Goal: Information Seeking & Learning: Find specific page/section

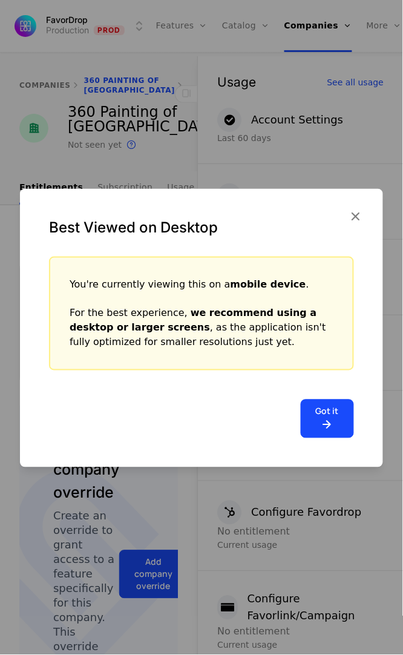
click at [355, 216] on icon "button" at bounding box center [356, 216] width 16 height 16
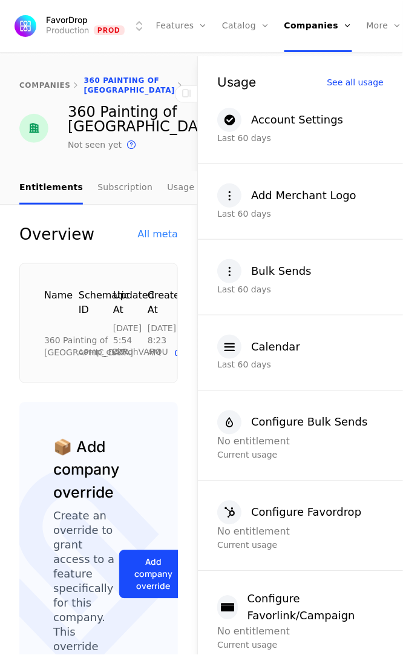
click at [132, 22] on html "FavorDrop Production Prod Features Features Flags Catalog Plans Add Ons Credits…" at bounding box center [201, 327] width 403 height 655
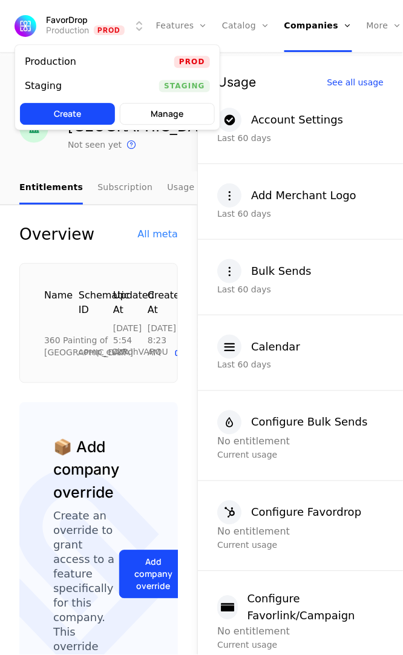
click at [169, 56] on div "Production Prod" at bounding box center [117, 62] width 205 height 24
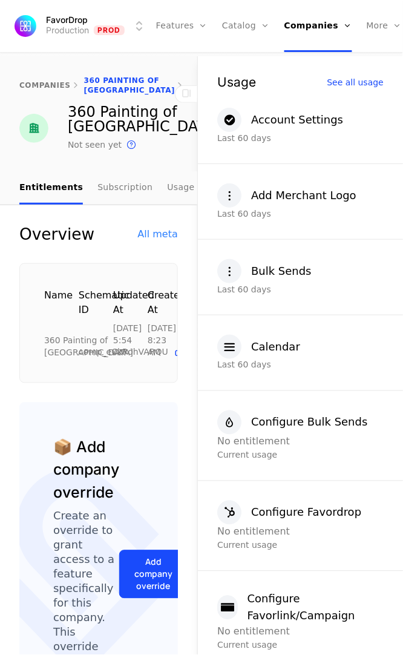
click at [169, 56] on div "companies 360 Painting of [GEOGRAPHIC_DATA]" at bounding box center [98, 80] width 197 height 48
click at [193, 90] on icon at bounding box center [186, 93] width 15 height 15
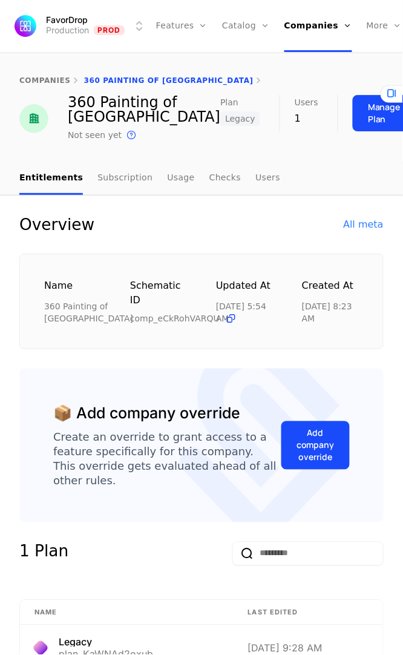
click at [134, 24] on html "FavorDrop Production Prod Features Features Flags Catalog Plans Add Ons Credits…" at bounding box center [201, 327] width 403 height 655
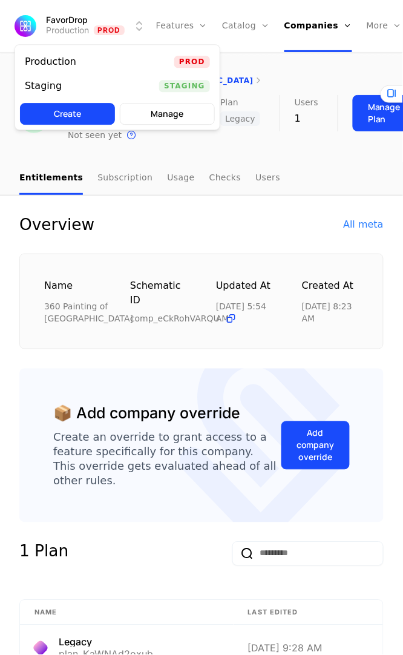
click at [195, 85] on span "Staging" at bounding box center [184, 86] width 51 height 12
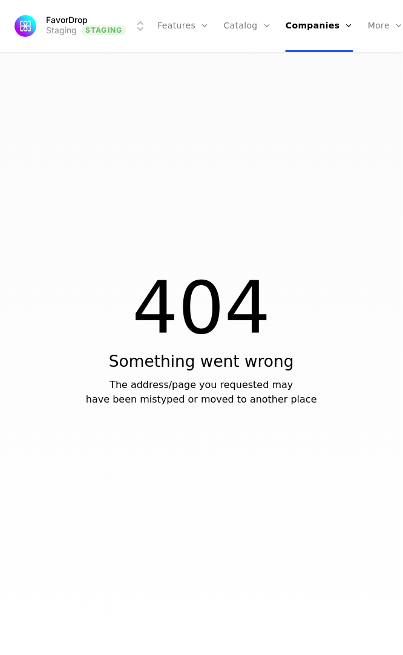
click at [244, 58] on link "Plans" at bounding box center [267, 58] width 56 height 8
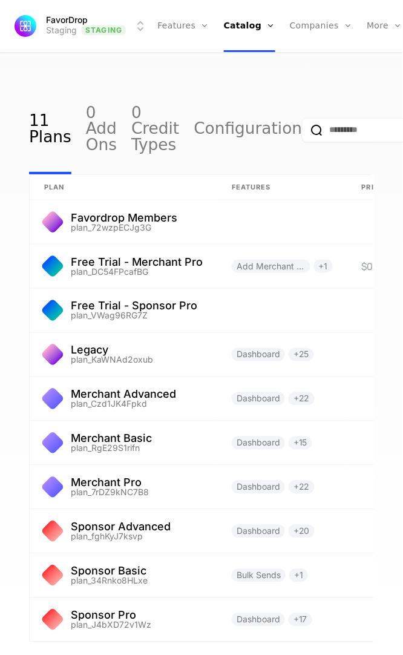
click at [304, 131] on input "email" at bounding box center [374, 130] width 145 height 24
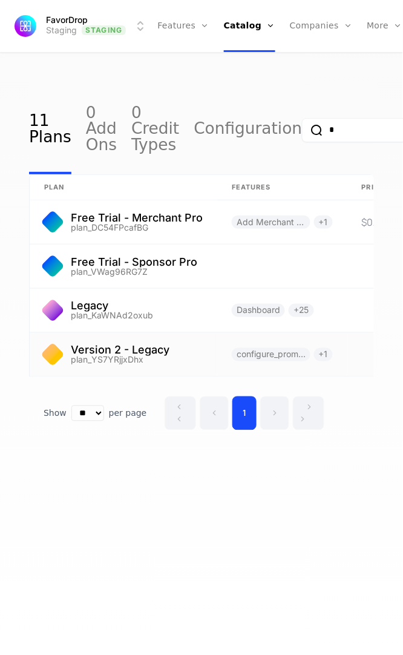
type input "*"
click at [143, 350] on link at bounding box center [124, 355] width 188 height 44
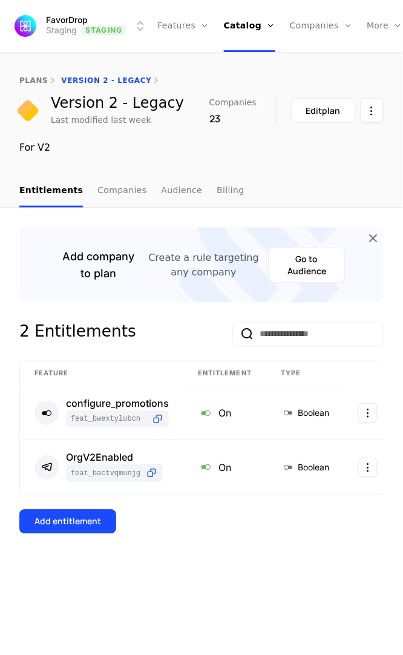
click at [122, 191] on link "Companies" at bounding box center [121, 190] width 49 height 33
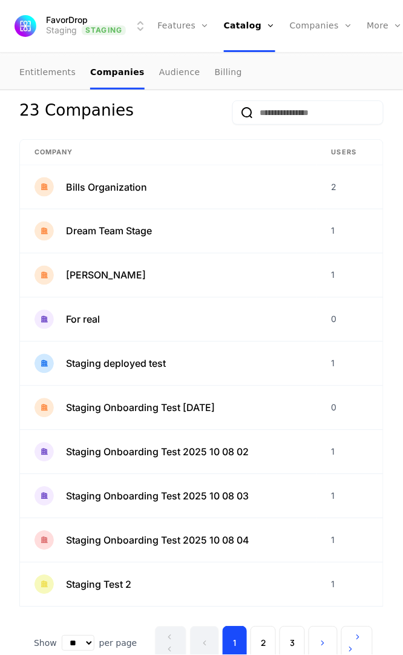
scroll to position [153, 0]
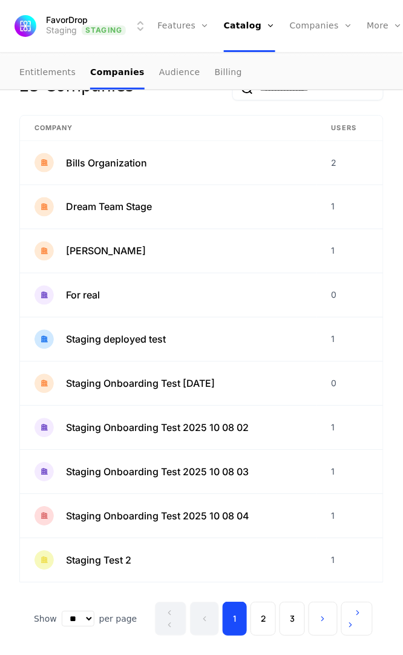
click at [265, 622] on button "2" at bounding box center [263, 619] width 25 height 34
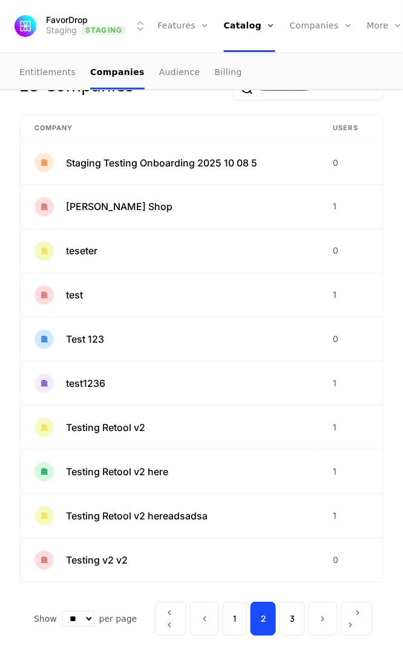
click at [288, 624] on button "3" at bounding box center [292, 619] width 25 height 34
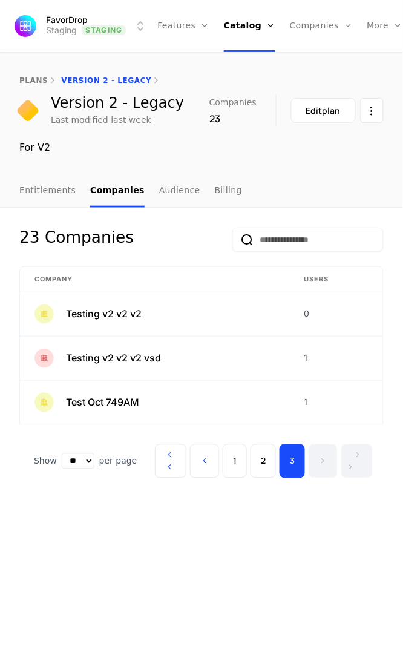
click at [268, 463] on button "2" at bounding box center [263, 461] width 25 height 34
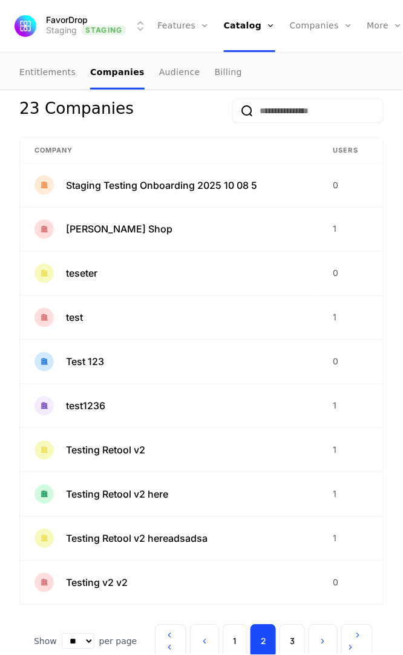
scroll to position [153, 0]
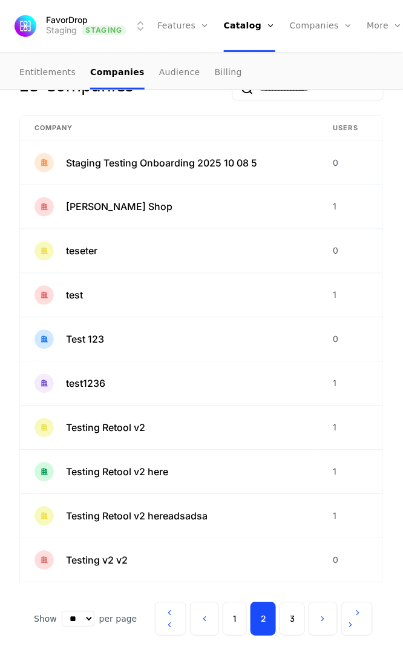
click at [288, 626] on button "3" at bounding box center [292, 619] width 25 height 34
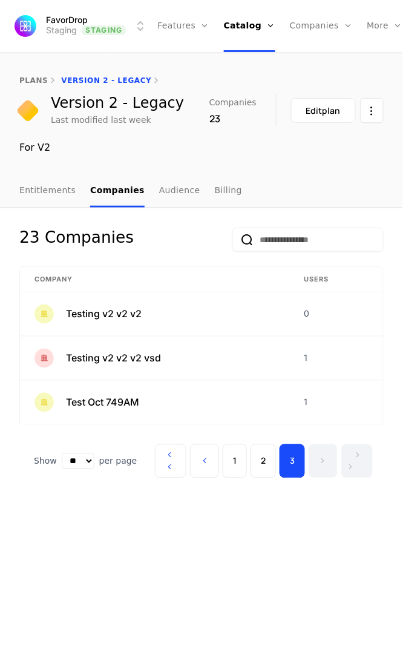
click at [257, 467] on button "2" at bounding box center [263, 461] width 25 height 34
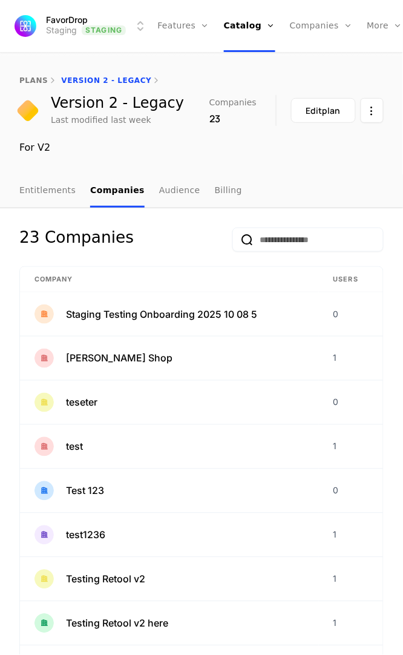
scroll to position [153, 0]
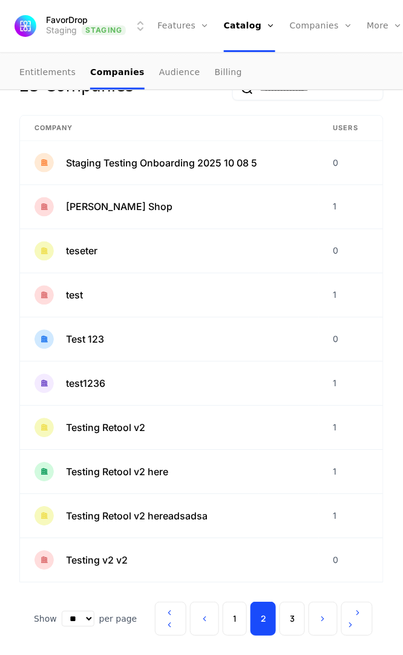
click at [237, 613] on button "1" at bounding box center [235, 619] width 24 height 34
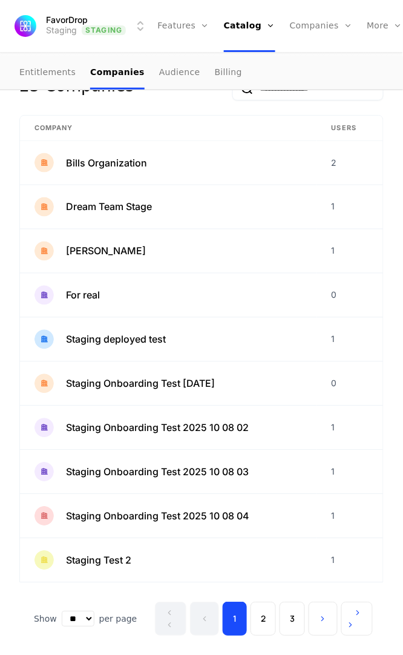
scroll to position [73, 0]
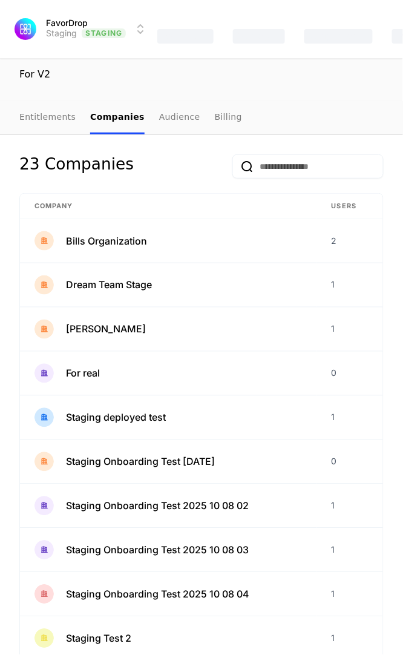
click at [45, 116] on link "Entitlements" at bounding box center [47, 117] width 56 height 33
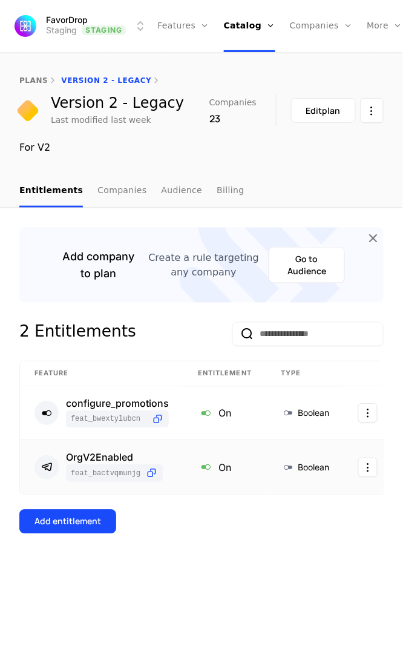
click at [151, 473] on icon at bounding box center [151, 473] width 13 height 13
click at [116, 456] on div "OrgV2Enabled" at bounding box center [114, 458] width 97 height 10
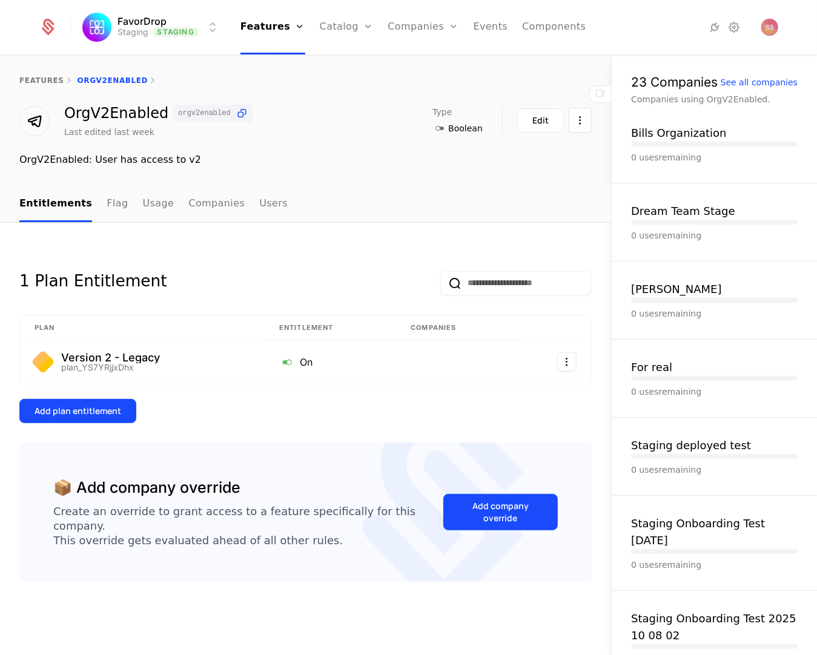
click at [236, 110] on icon at bounding box center [242, 113] width 13 height 13
